Goal: Check status: Check status

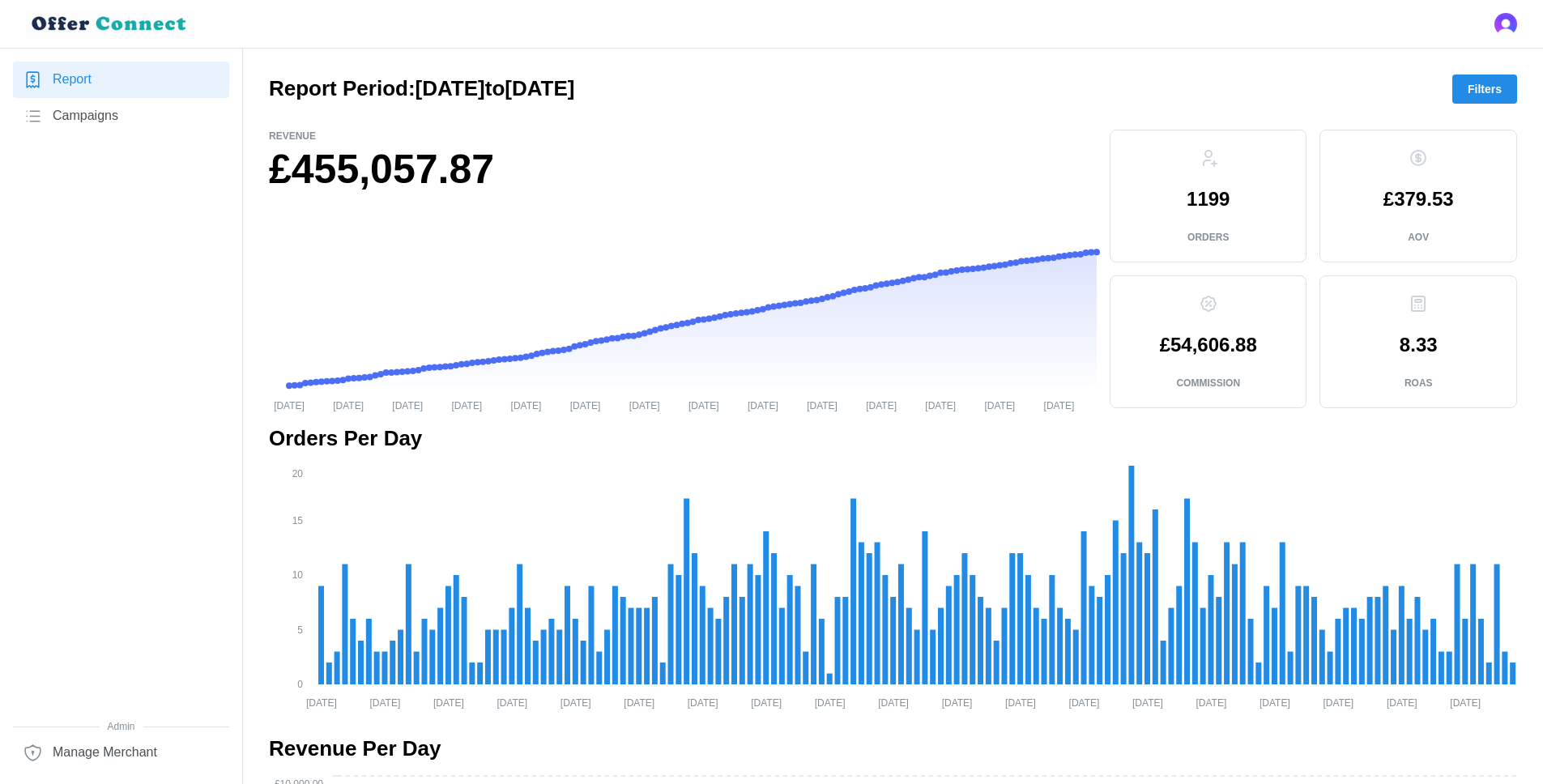
click at [112, 123] on span "Campaigns" at bounding box center [85, 116] width 66 height 21
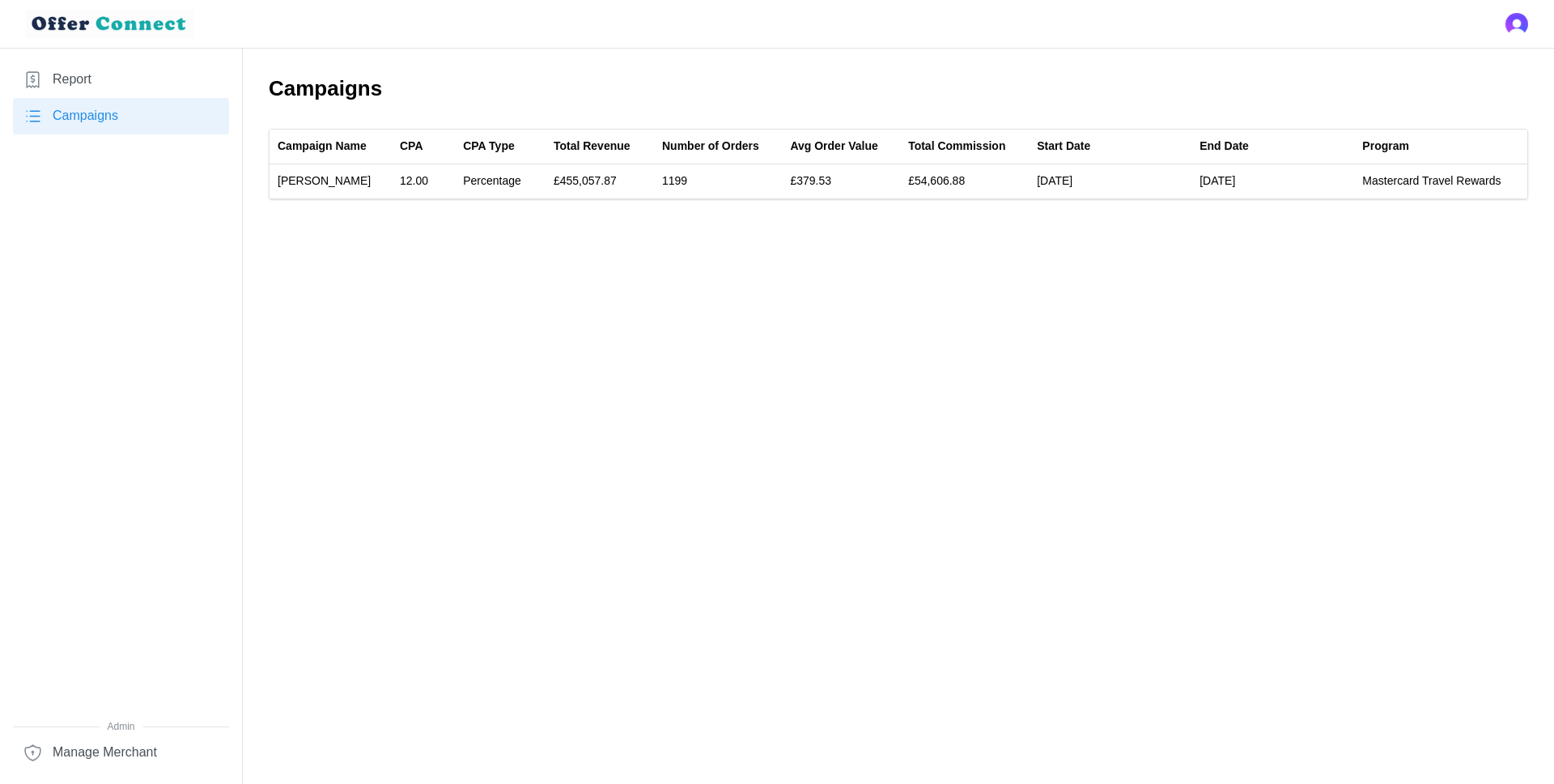
click at [103, 78] on link "Report" at bounding box center [121, 80] width 216 height 36
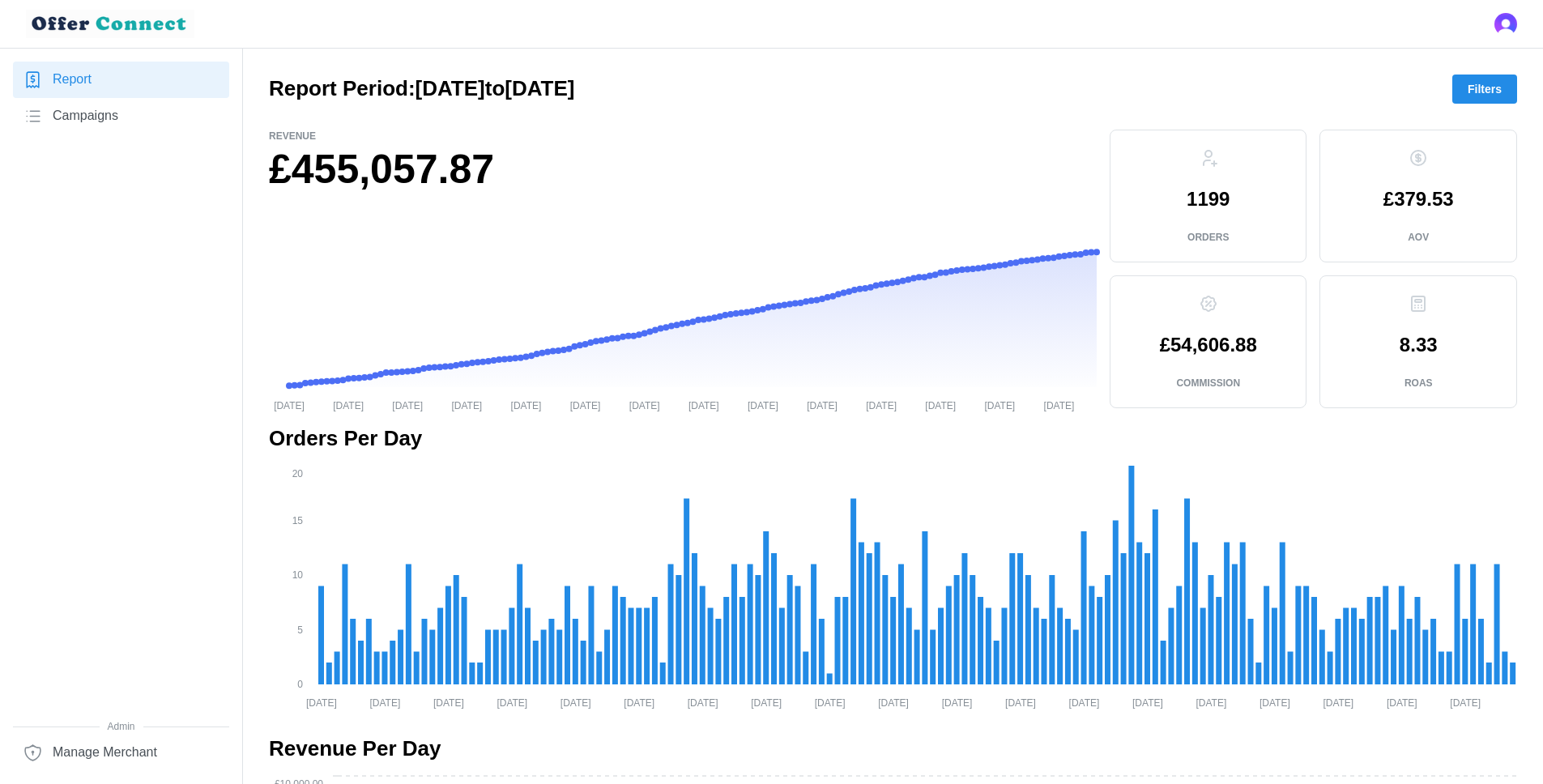
click at [482, 123] on div "Revenue £455,057.87 [DATE] [DATE] [DATE] [DATE] [DATE] [DATE] [DATE] [DATE] [DA…" at bounding box center [682, 270] width 840 height 295
click at [531, 85] on h2 "Report Period: [DATE] to [DATE]" at bounding box center [421, 89] width 305 height 28
click at [1473, 93] on span "Filters" at bounding box center [1484, 88] width 34 height 27
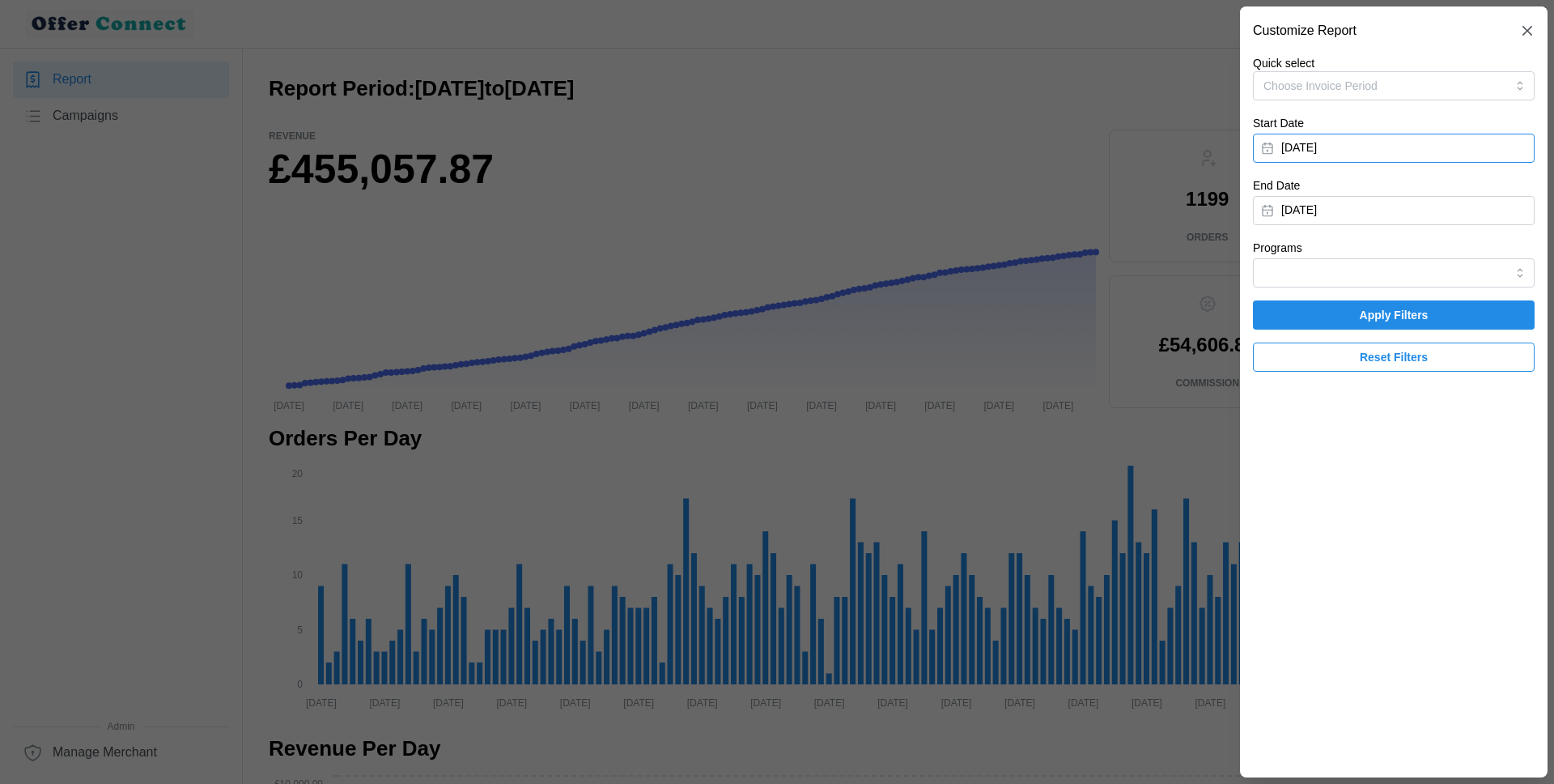
click at [1344, 141] on button "[DATE]" at bounding box center [1394, 148] width 282 height 29
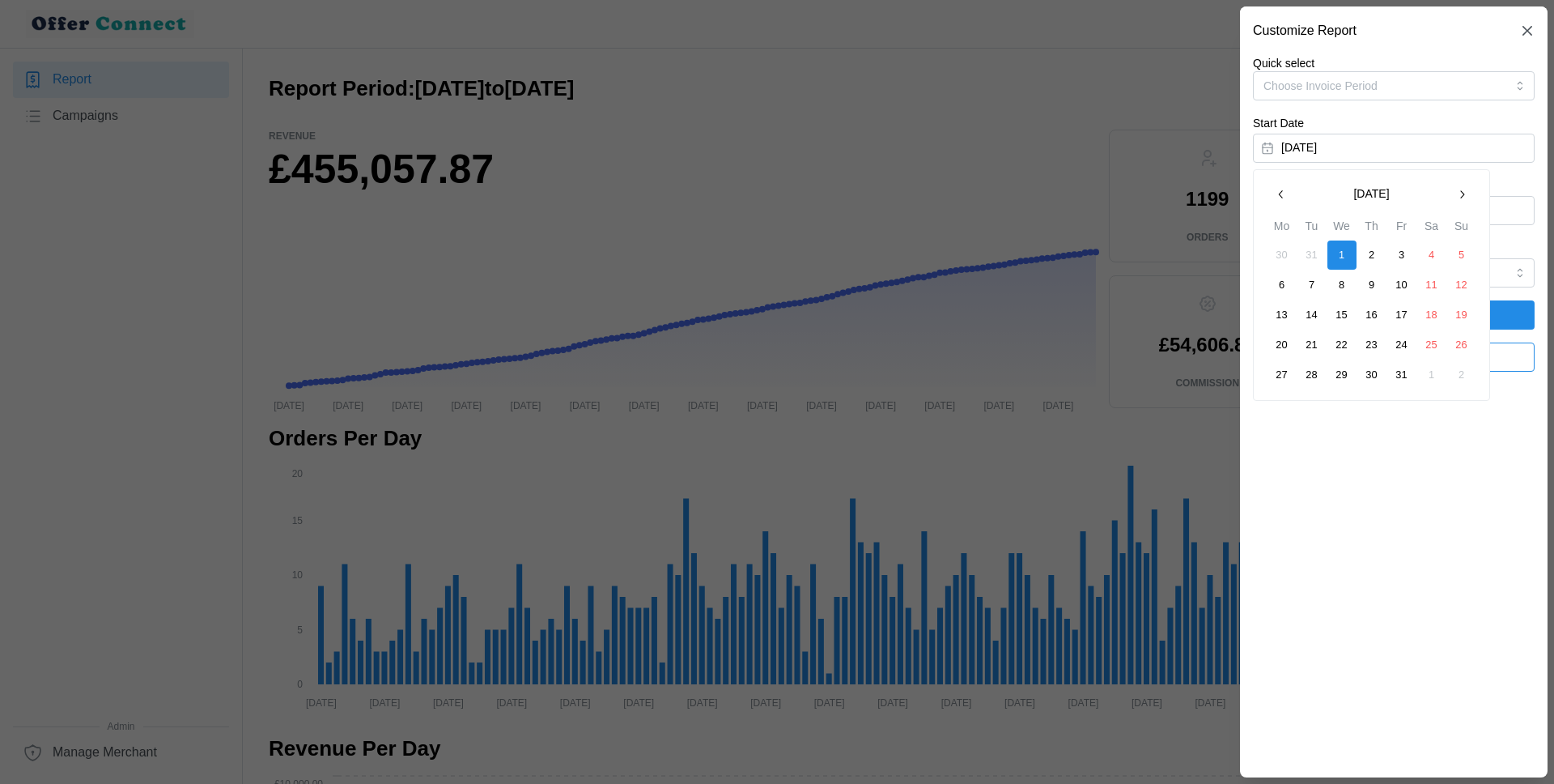
click at [1456, 190] on icon "button" at bounding box center [1462, 195] width 13 height 13
click at [1286, 194] on icon "button" at bounding box center [1282, 195] width 13 height 13
click at [1462, 192] on icon "button" at bounding box center [1462, 194] width 4 height 8
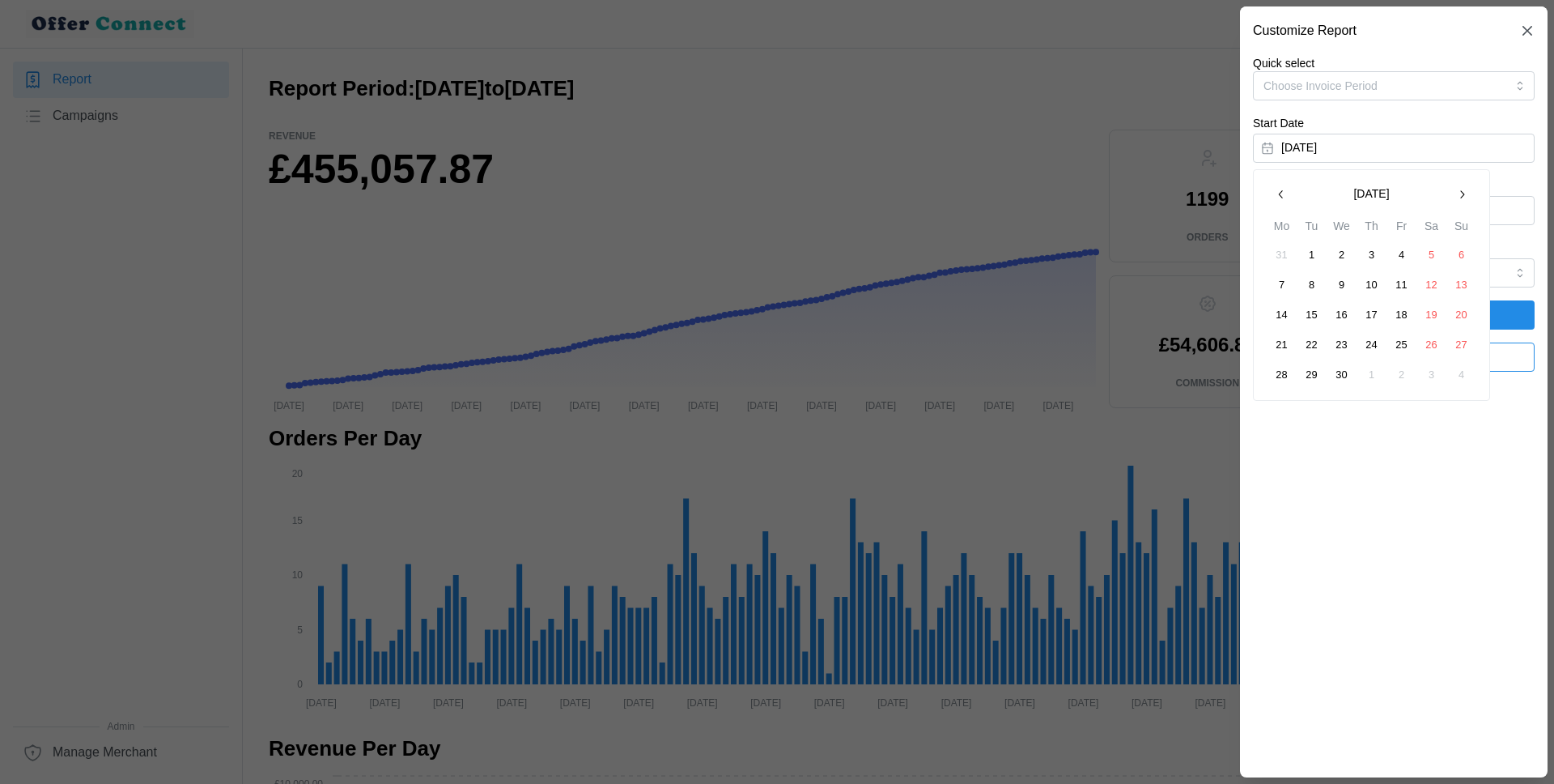
click at [1462, 192] on icon "button" at bounding box center [1462, 194] width 4 height 8
click at [1403, 251] on button "1" at bounding box center [1402, 254] width 29 height 29
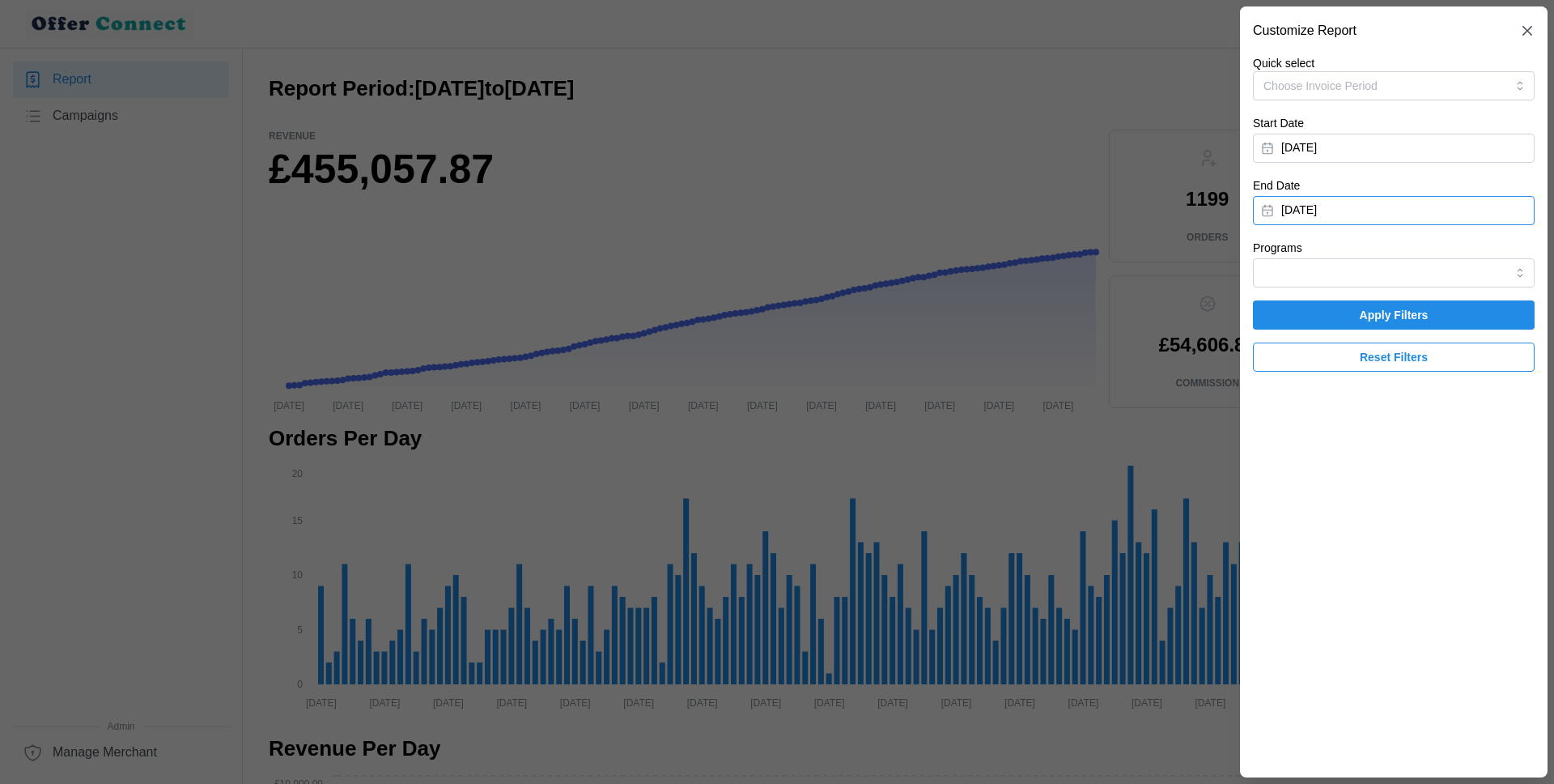
click at [1329, 215] on button "[DATE]" at bounding box center [1394, 210] width 282 height 29
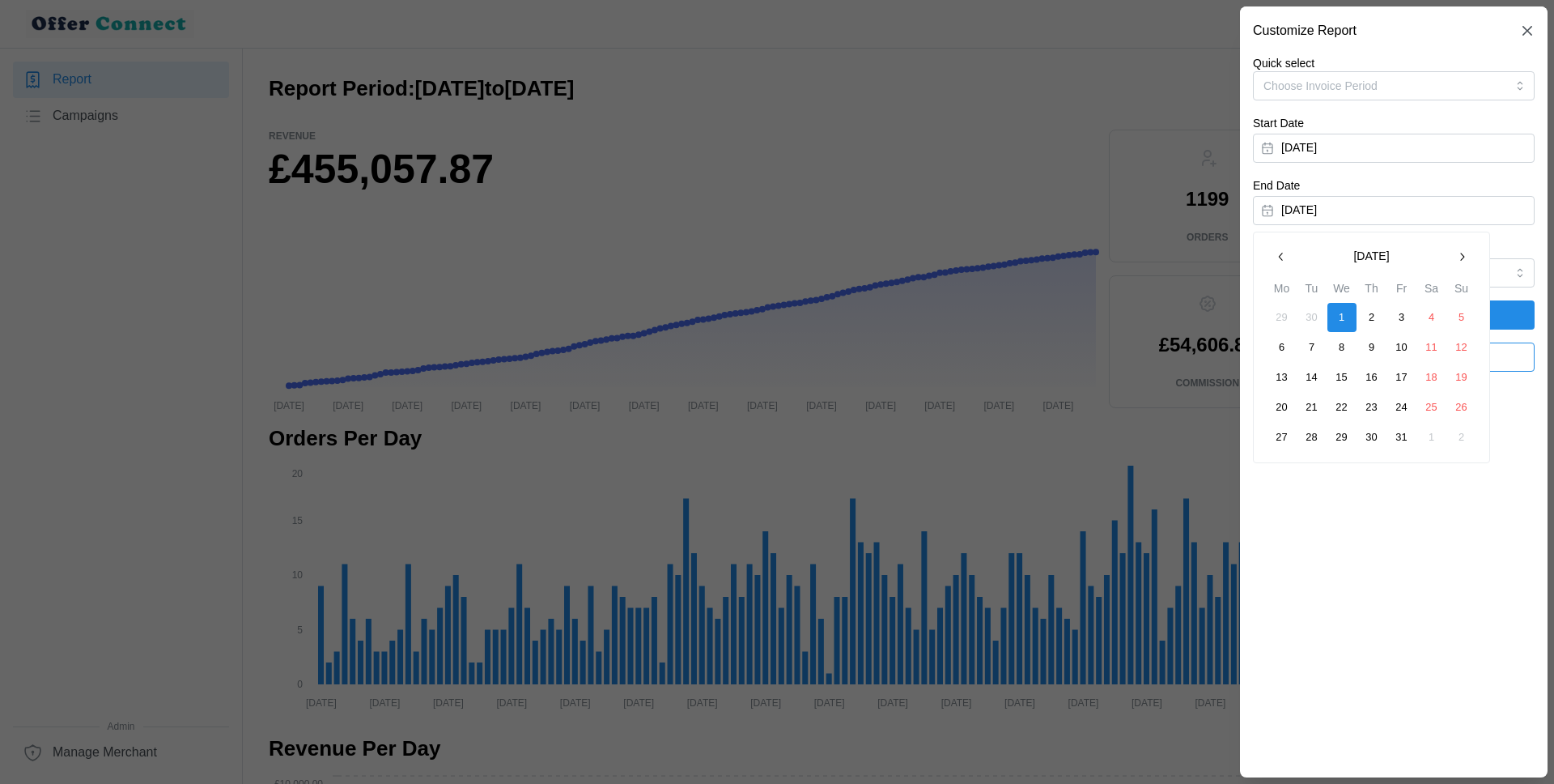
click at [1271, 247] on button "button" at bounding box center [1281, 256] width 29 height 29
click at [1275, 253] on icon "button" at bounding box center [1282, 256] width 13 height 13
click at [1465, 438] on button "31" at bounding box center [1461, 437] width 29 height 29
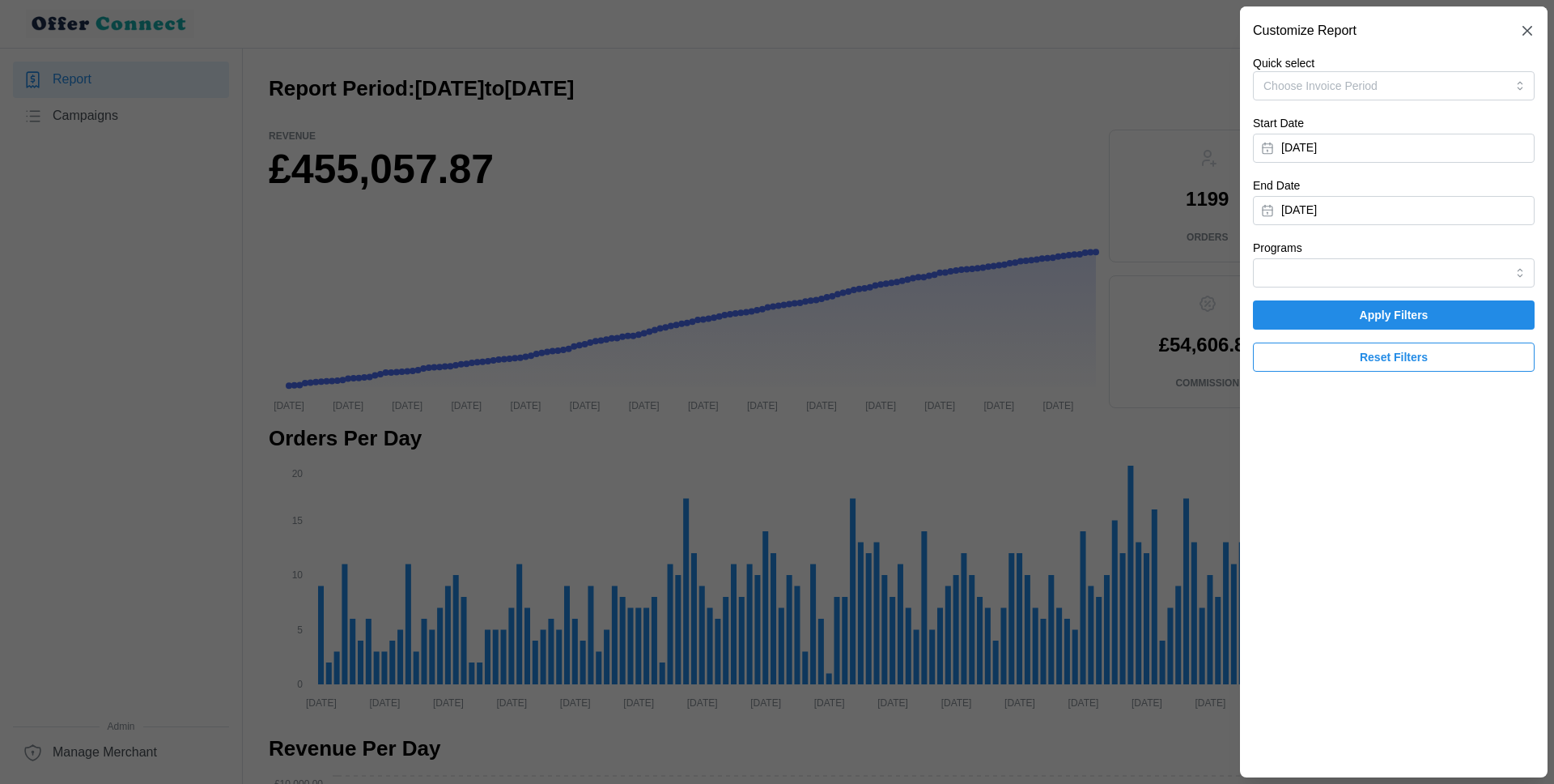
click at [1409, 321] on span "Apply Filters" at bounding box center [1395, 314] width 69 height 27
